Goal: Information Seeking & Learning: Learn about a topic

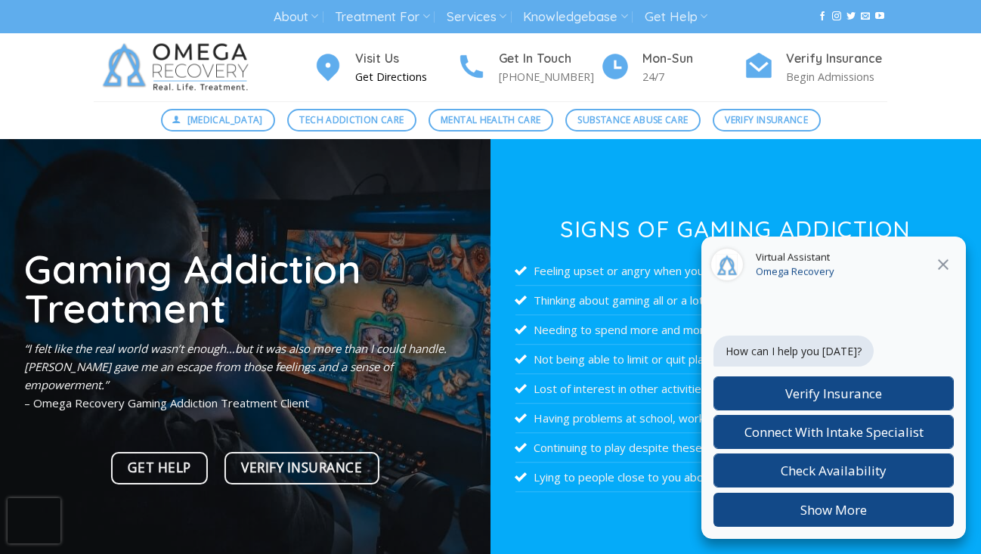
click at [394, 79] on p "Get Directions" at bounding box center [405, 76] width 101 height 17
click at [947, 264] on icon at bounding box center [943, 264] width 18 height 18
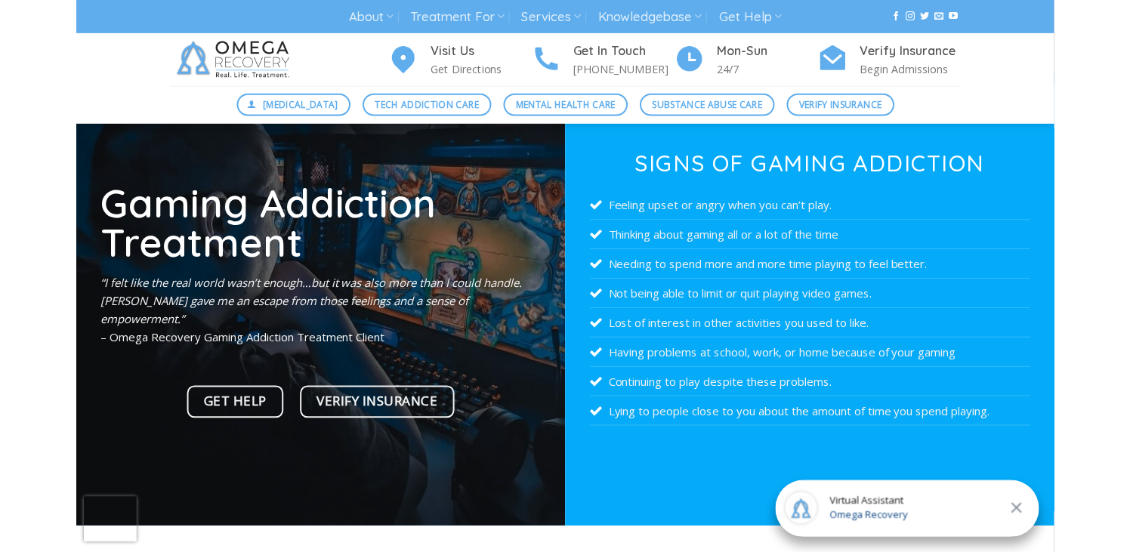
scroll to position [35, 0]
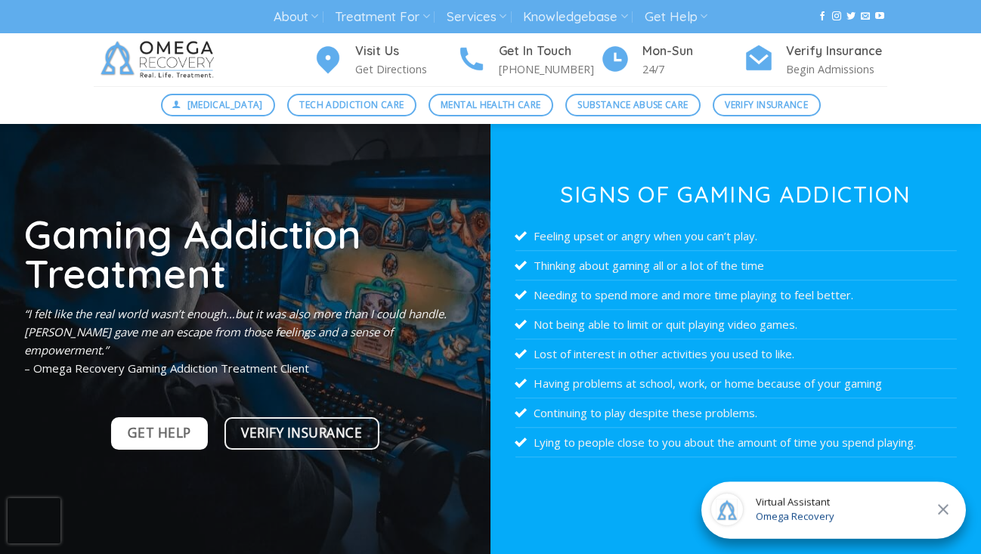
click at [158, 422] on span "Get Help" at bounding box center [159, 432] width 63 height 21
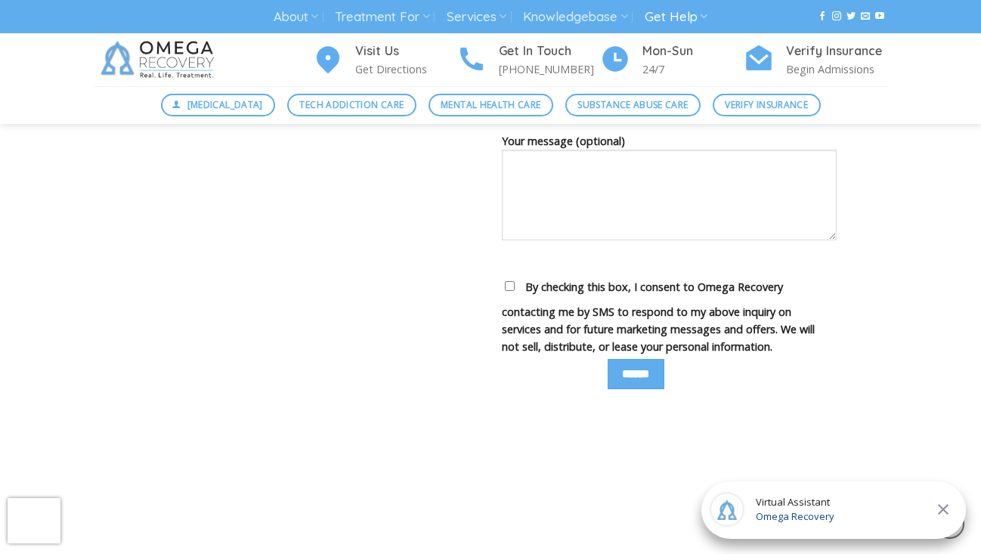
scroll to position [967, 0]
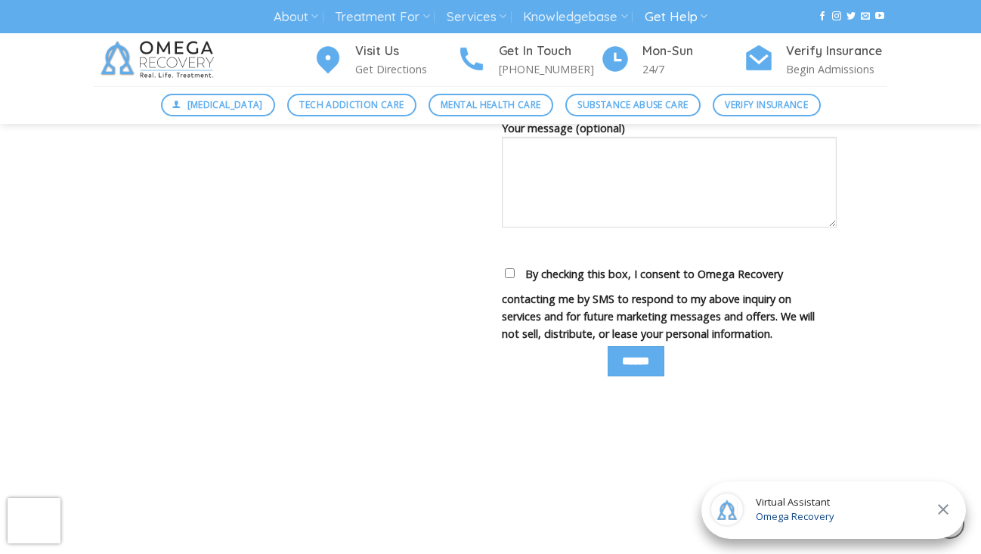
click at [842, 512] on div "Virtual Assistant Omega Recovery" at bounding box center [833, 509] width 264 height 57
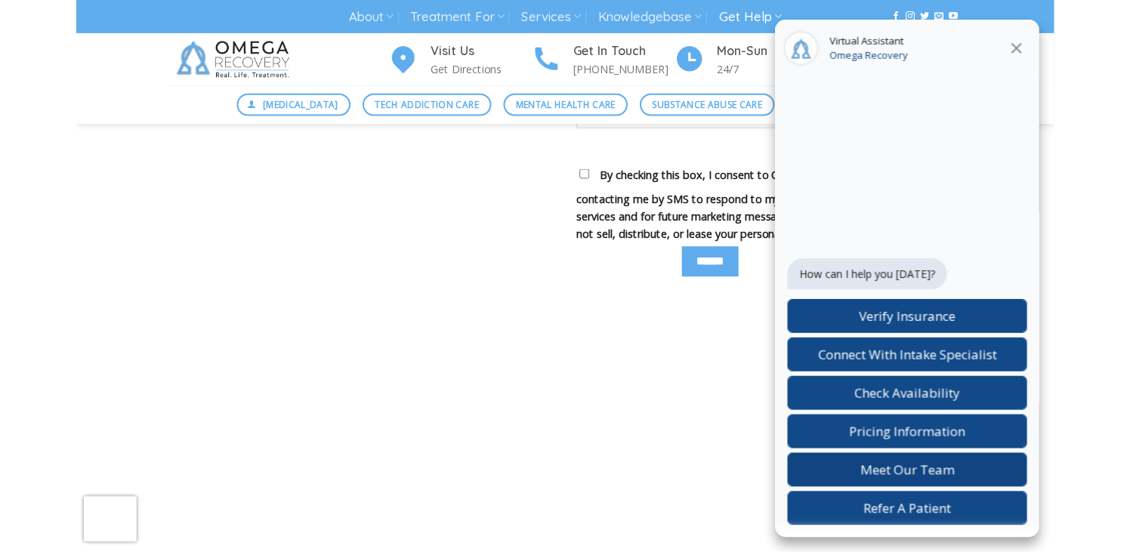
scroll to position [1079, 0]
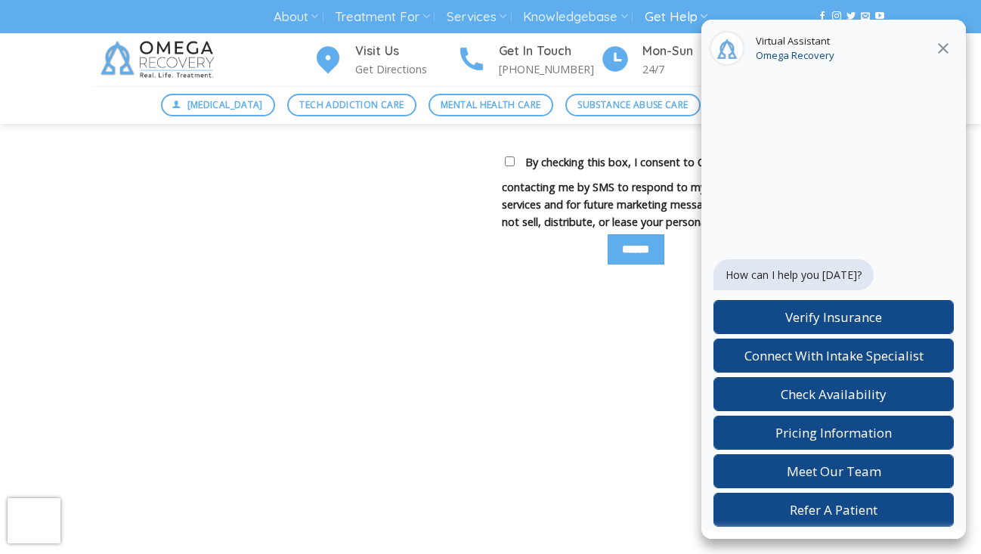
click at [867, 269] on div "How can I help you [DATE]?" at bounding box center [833, 276] width 240 height 35
click at [950, 42] on icon at bounding box center [943, 48] width 18 height 18
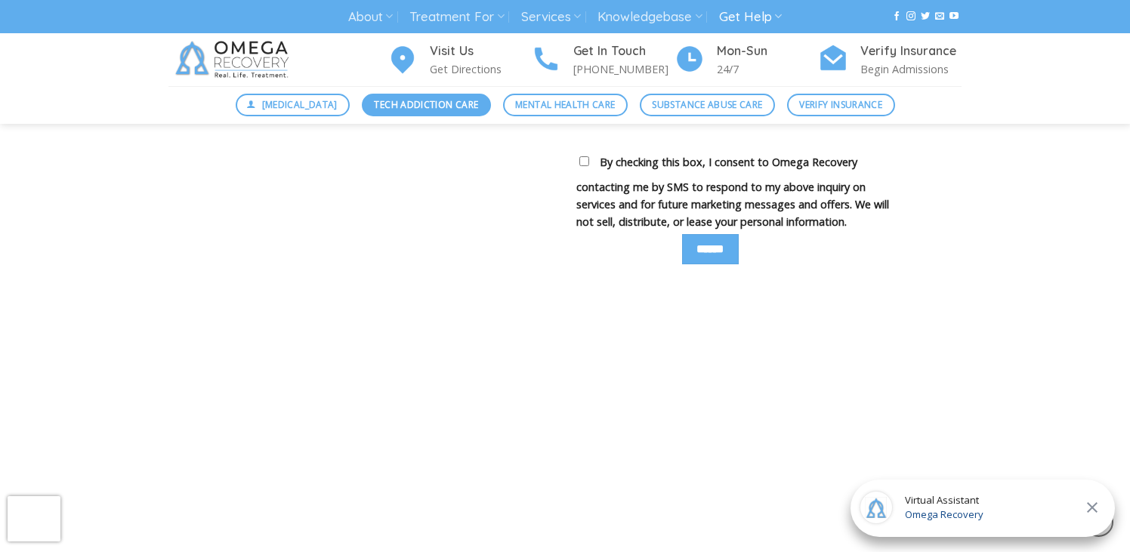
click at [376, 107] on span "Tech Addiction Care" at bounding box center [426, 104] width 104 height 14
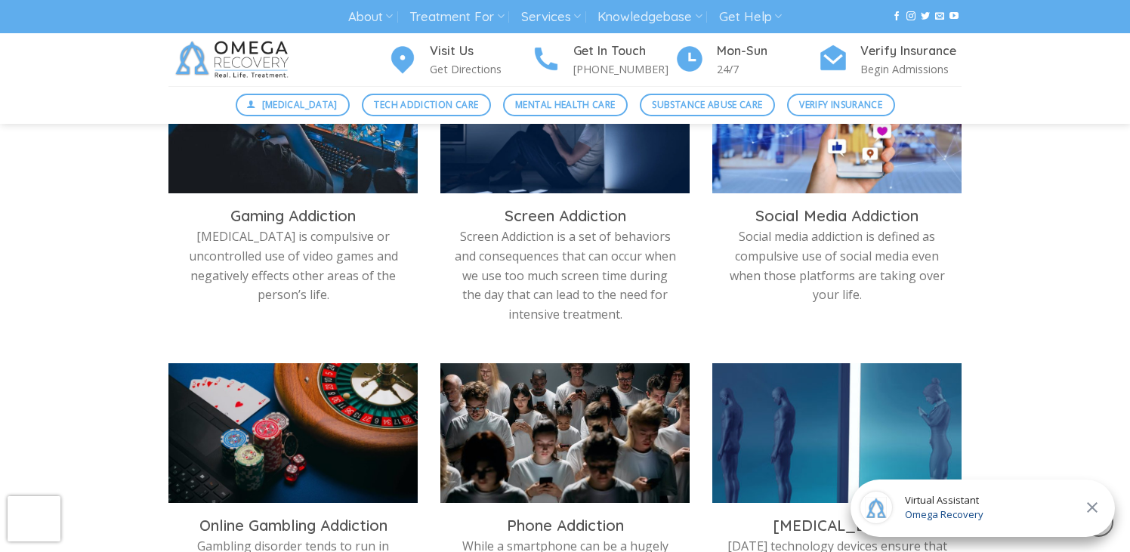
scroll to position [466, 0]
